Goal: Find specific page/section: Find specific page/section

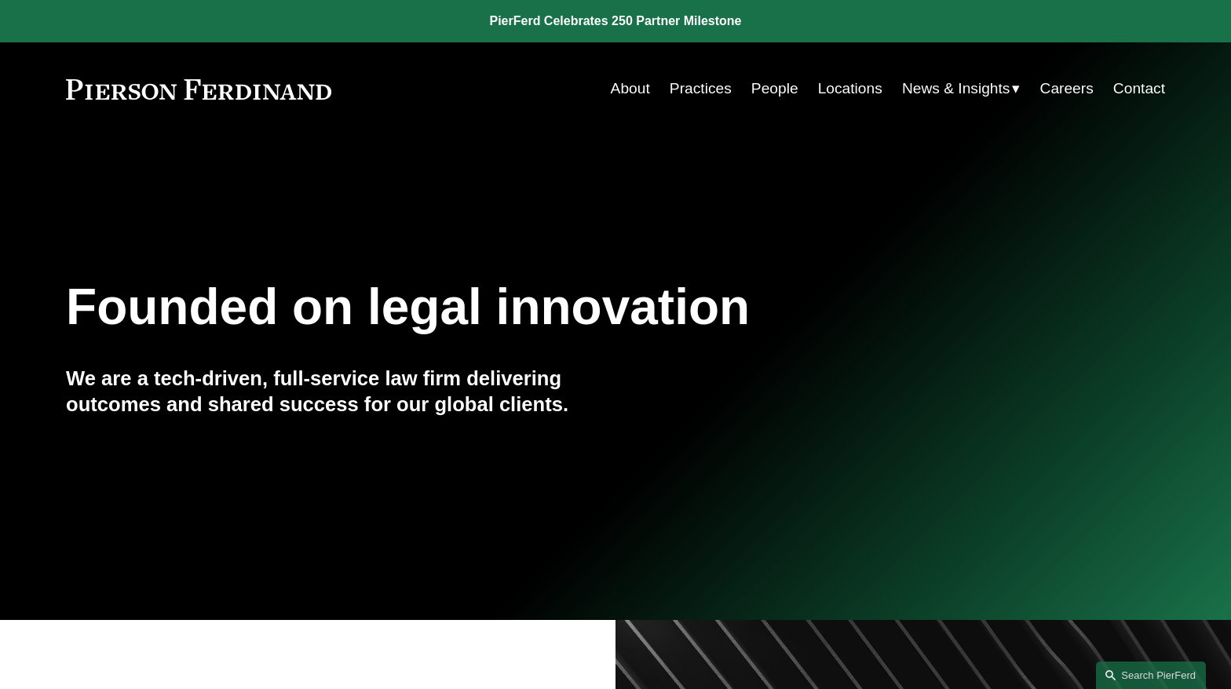
click at [765, 82] on link "People" at bounding box center [774, 89] width 47 height 30
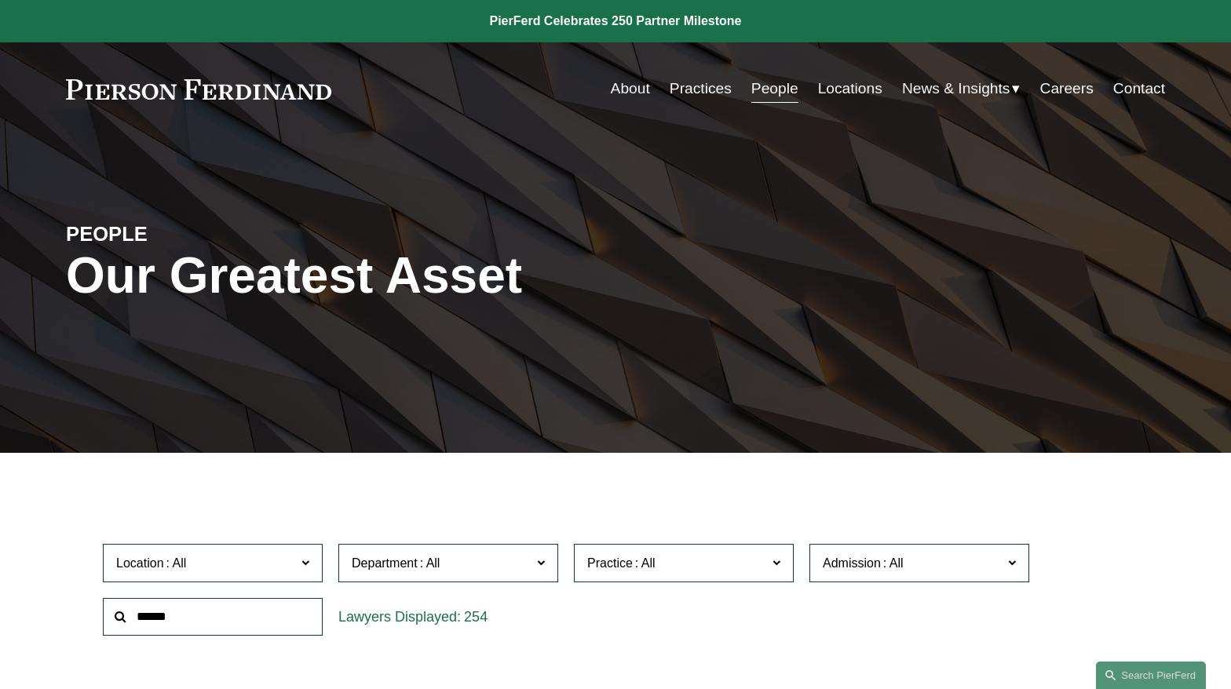
scroll to position [157, 0]
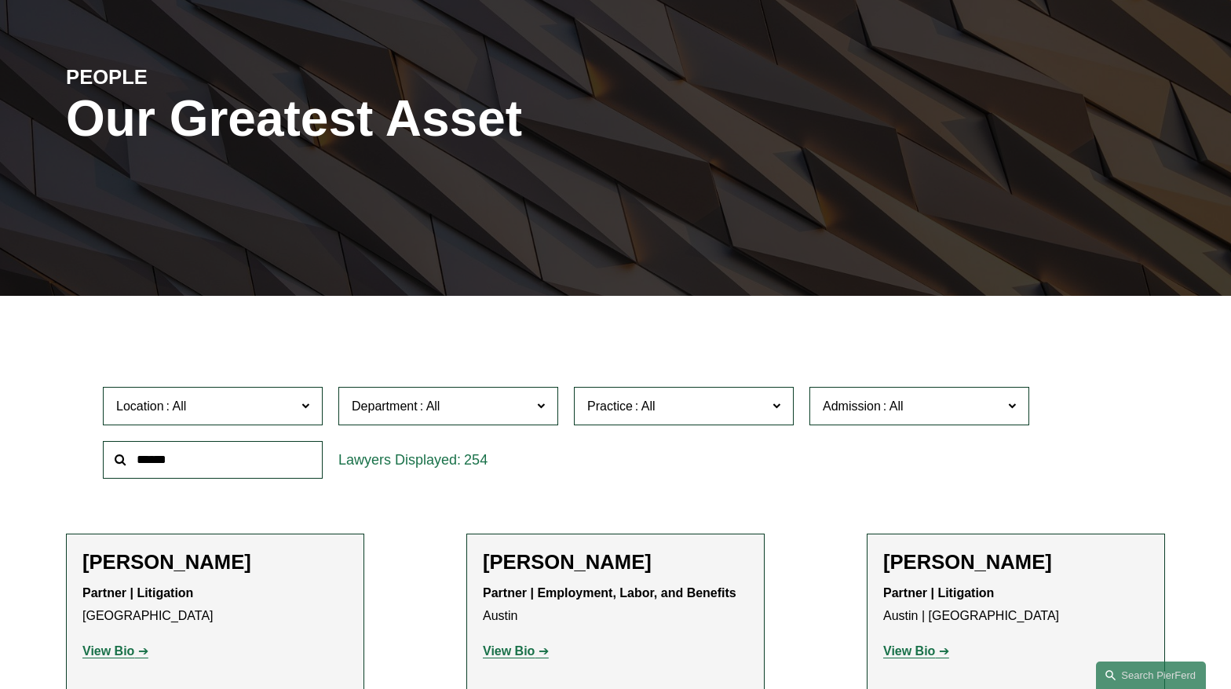
click at [183, 462] on input "text" at bounding box center [213, 460] width 220 height 38
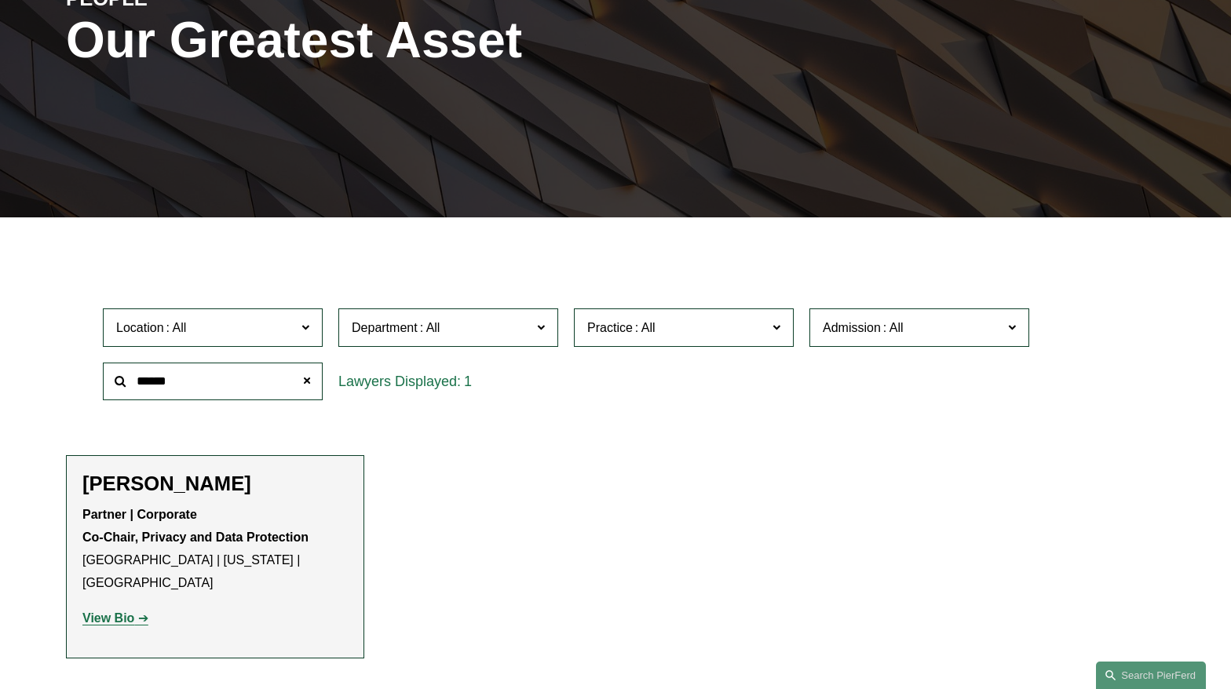
scroll to position [314, 0]
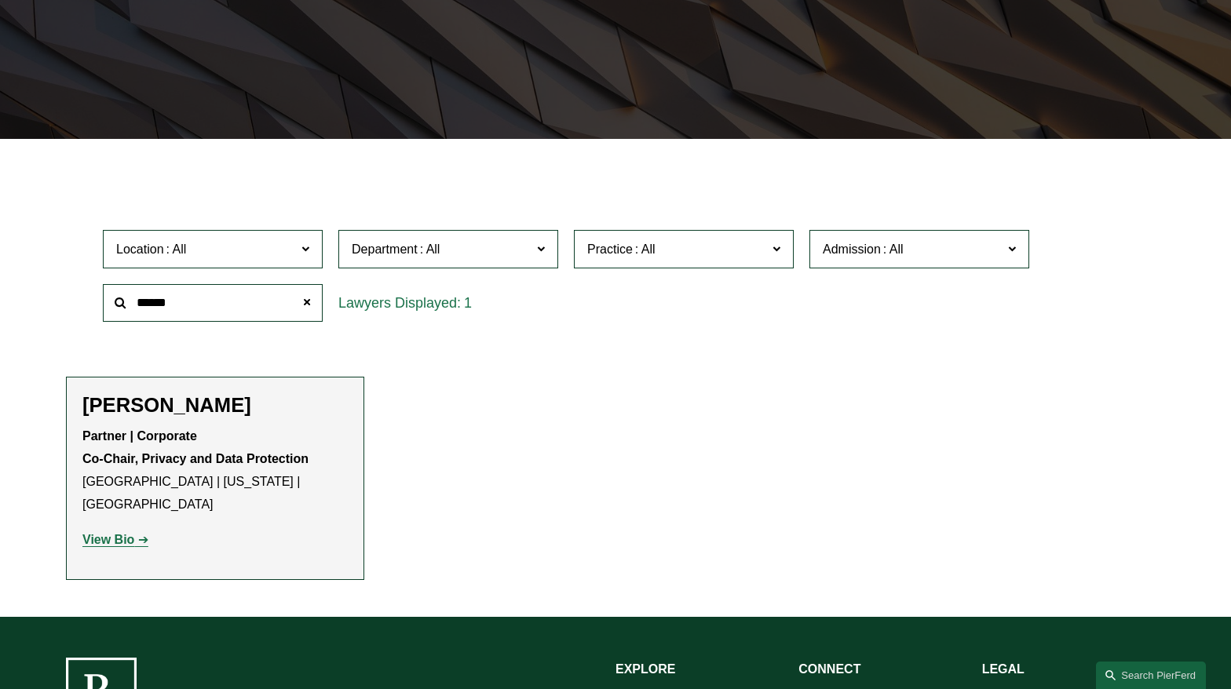
type input "******"
click at [116, 533] on strong "View Bio" at bounding box center [108, 539] width 52 height 13
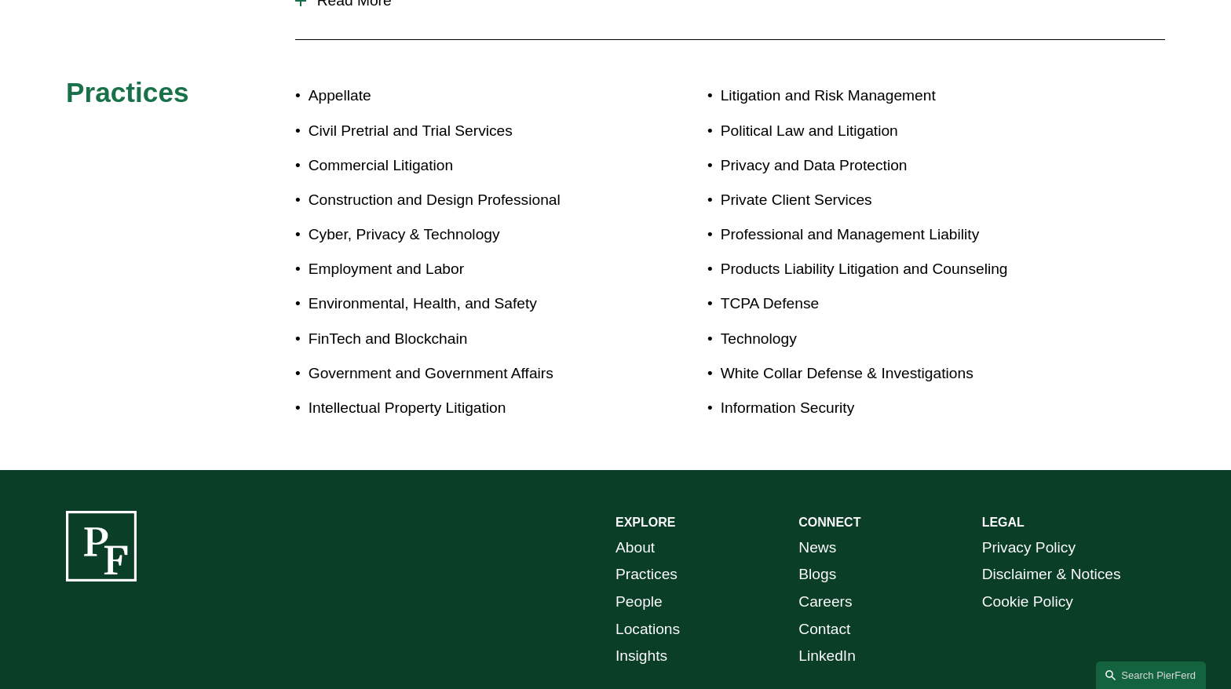
scroll to position [1042, 0]
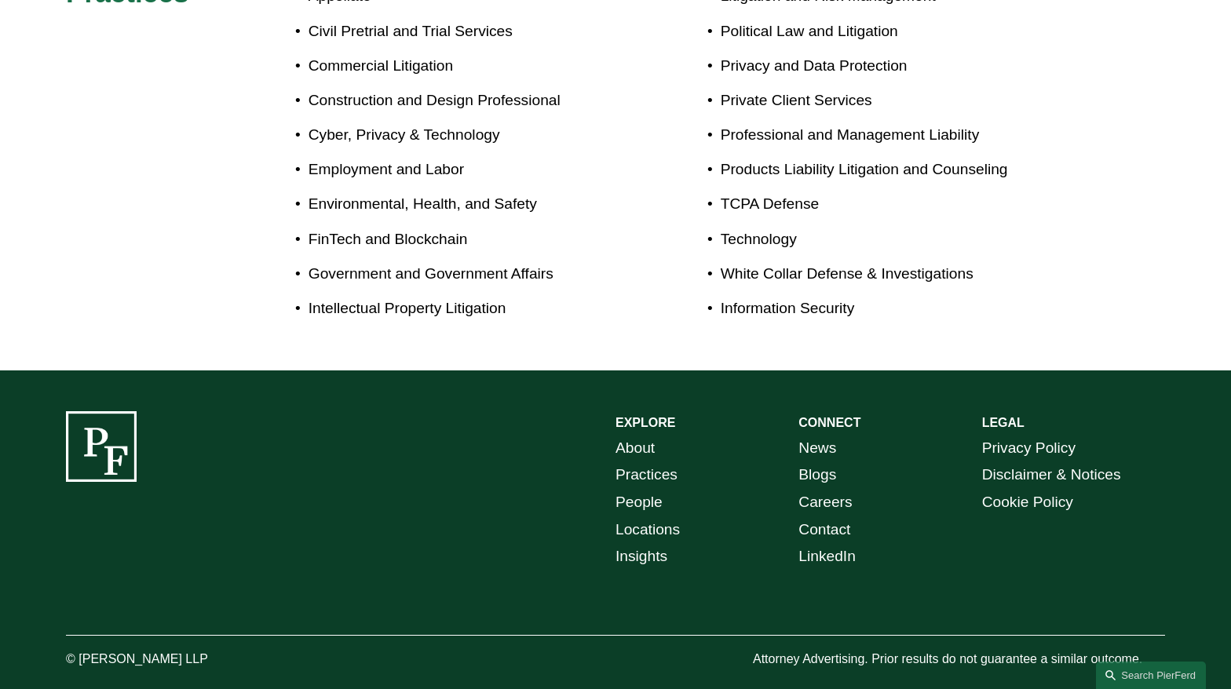
click at [670, 516] on link "Locations" at bounding box center [647, 529] width 64 height 27
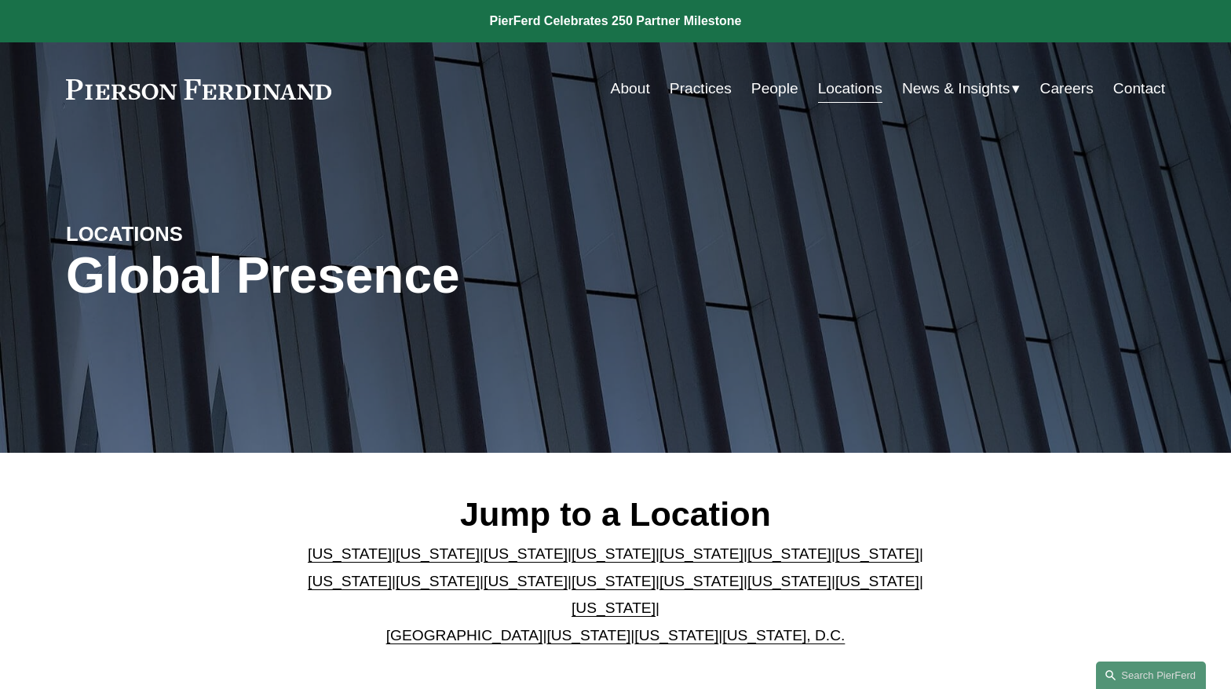
scroll to position [314, 0]
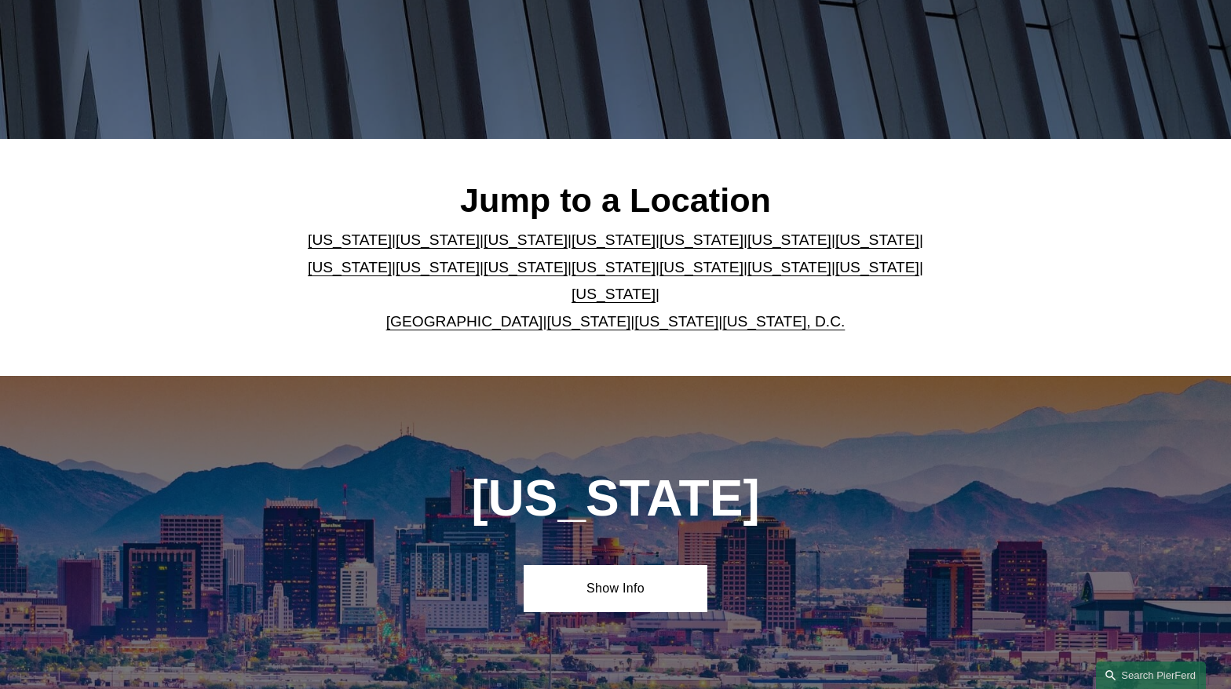
click at [484, 276] on link "[US_STATE]" at bounding box center [526, 267] width 84 height 16
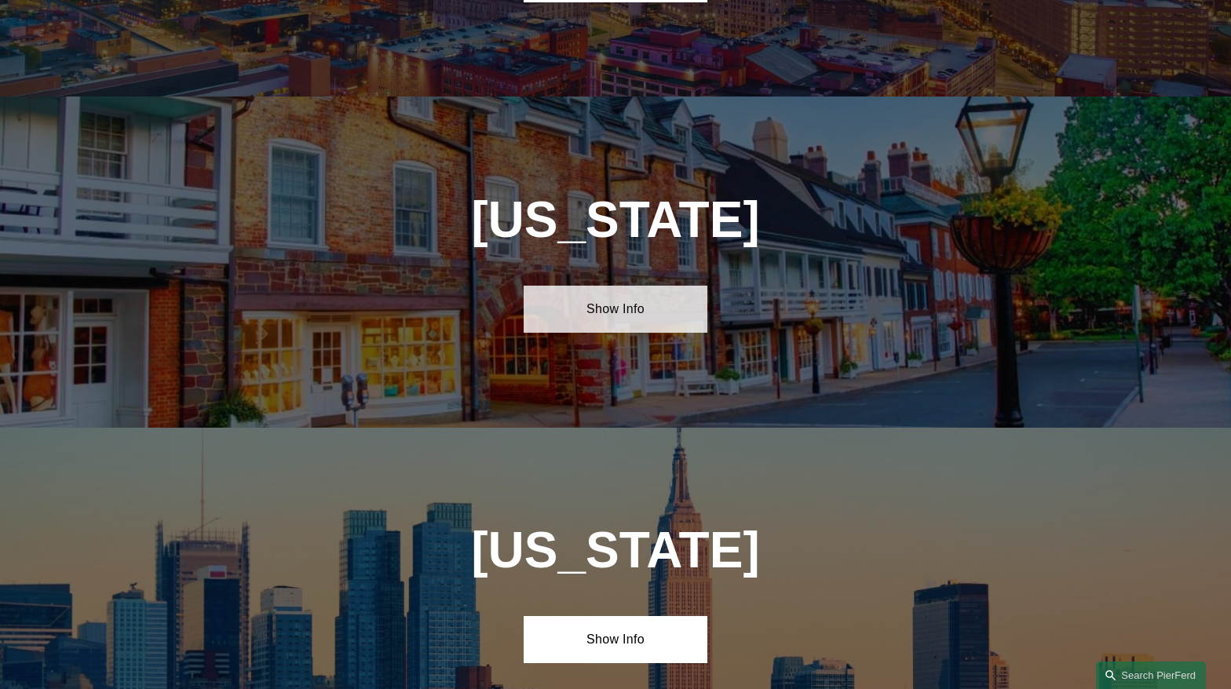
click at [586, 286] on link "Show Info" at bounding box center [615, 309] width 183 height 47
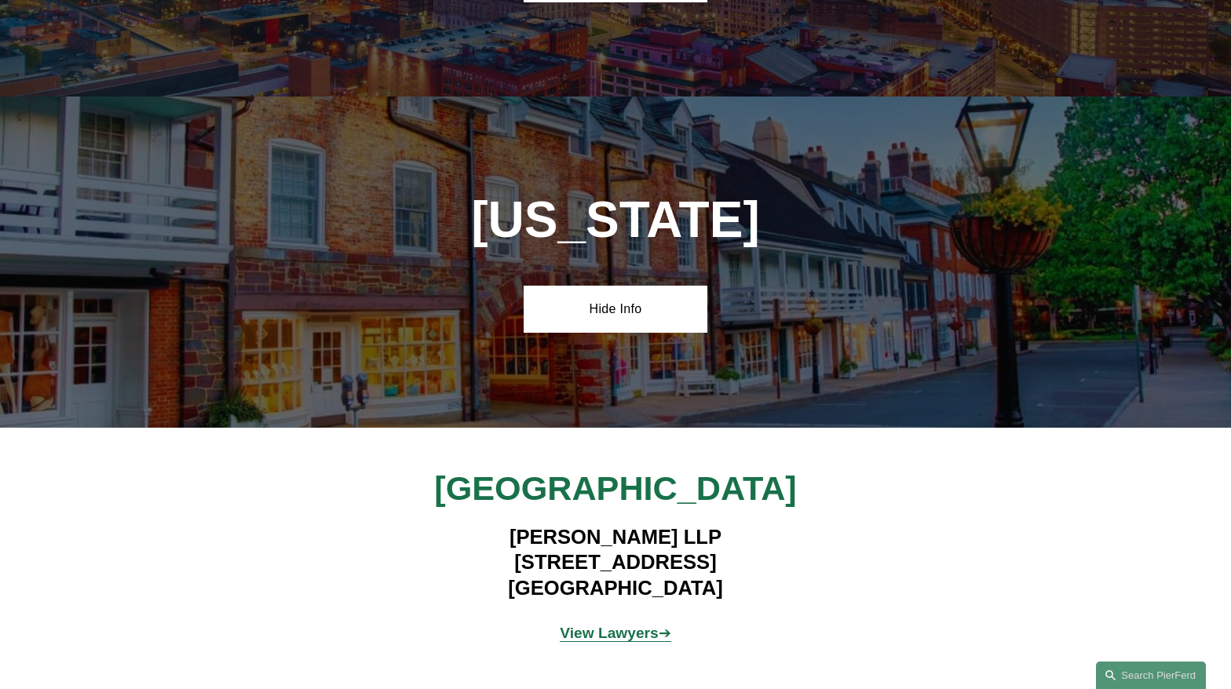
scroll to position [314, 0]
